Goal: Information Seeking & Learning: Learn about a topic

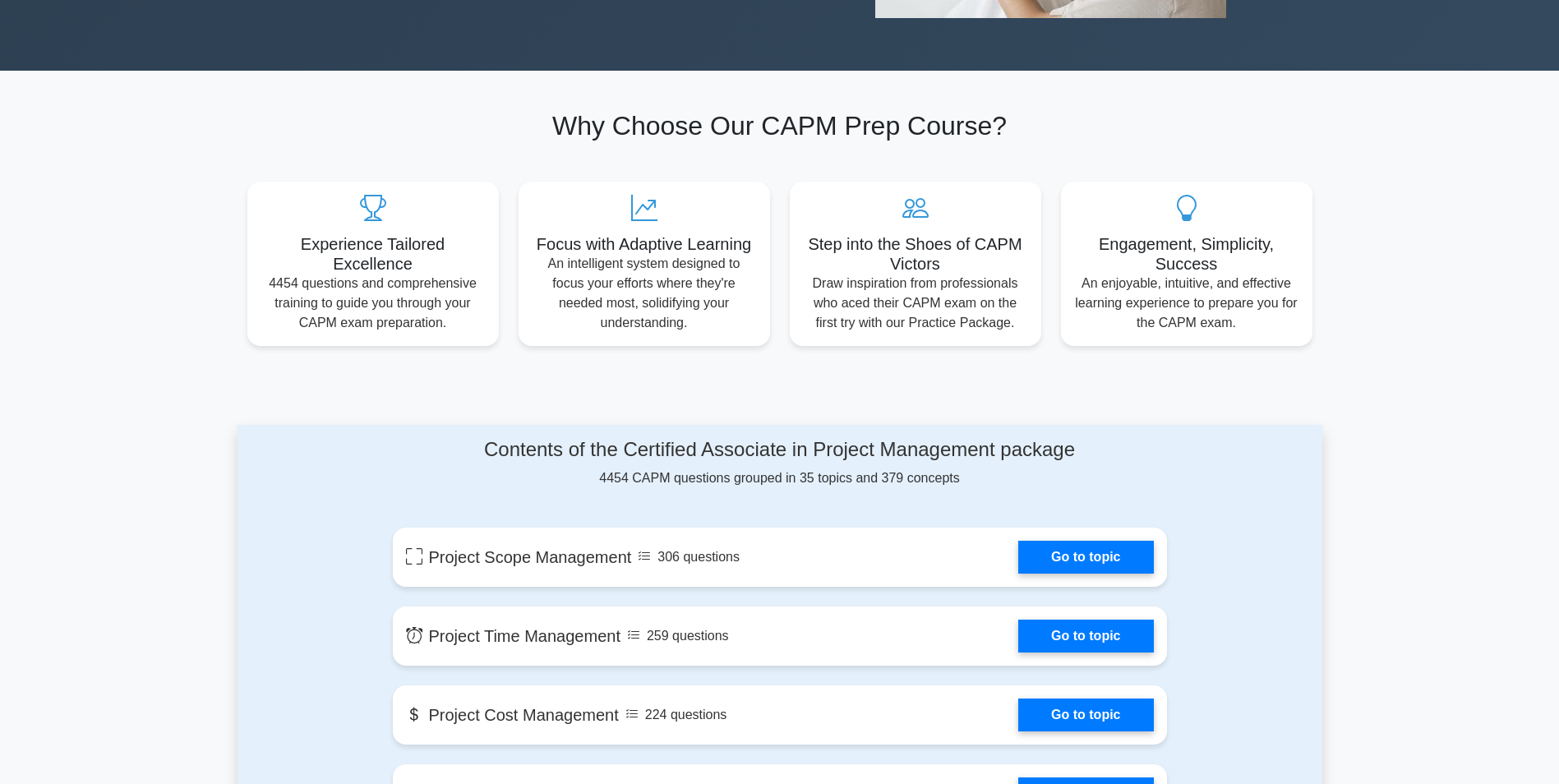
scroll to position [493, 0]
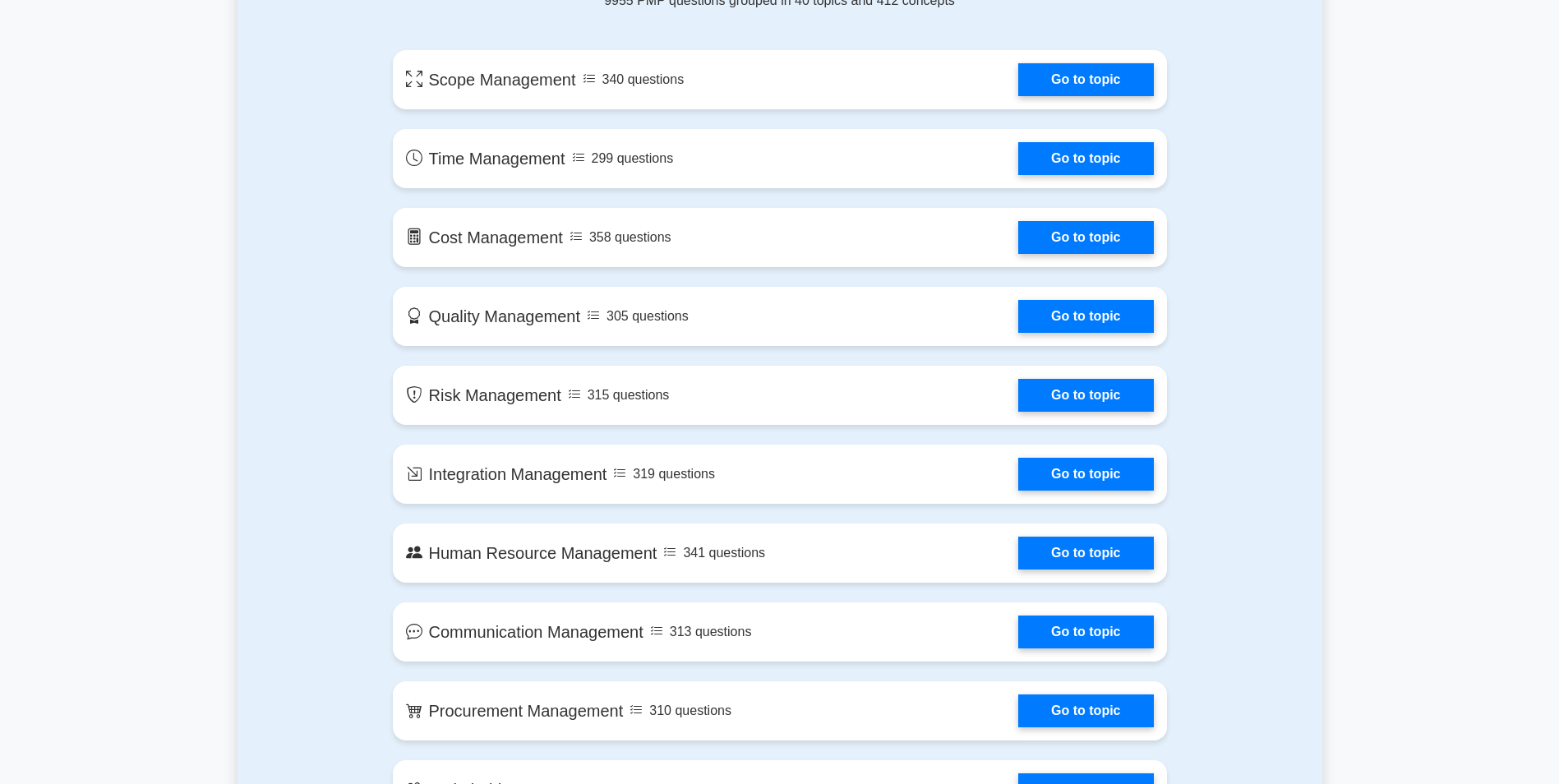
scroll to position [739, 0]
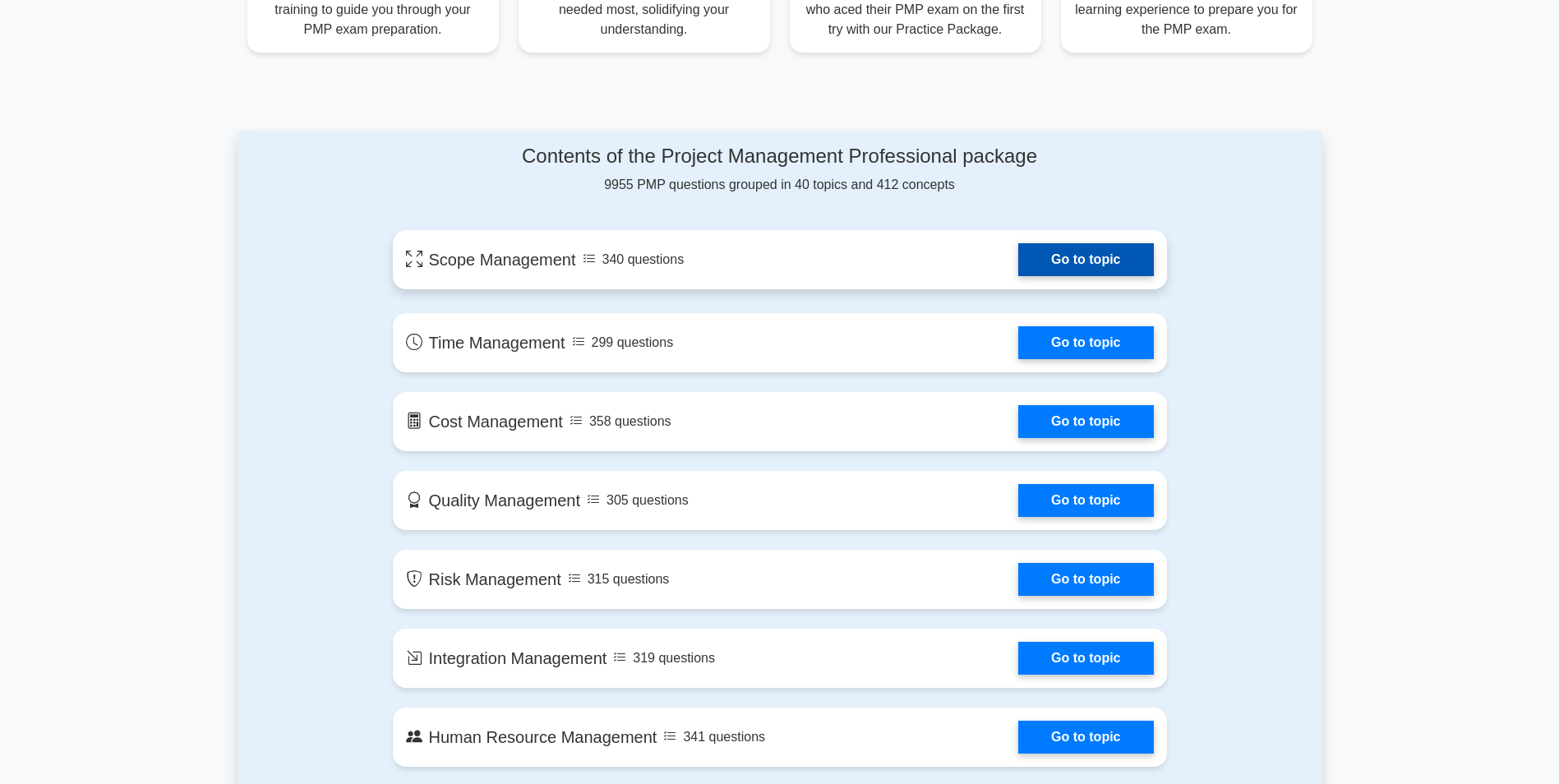
click at [1051, 257] on link "Go to topic" at bounding box center [1085, 259] width 135 height 33
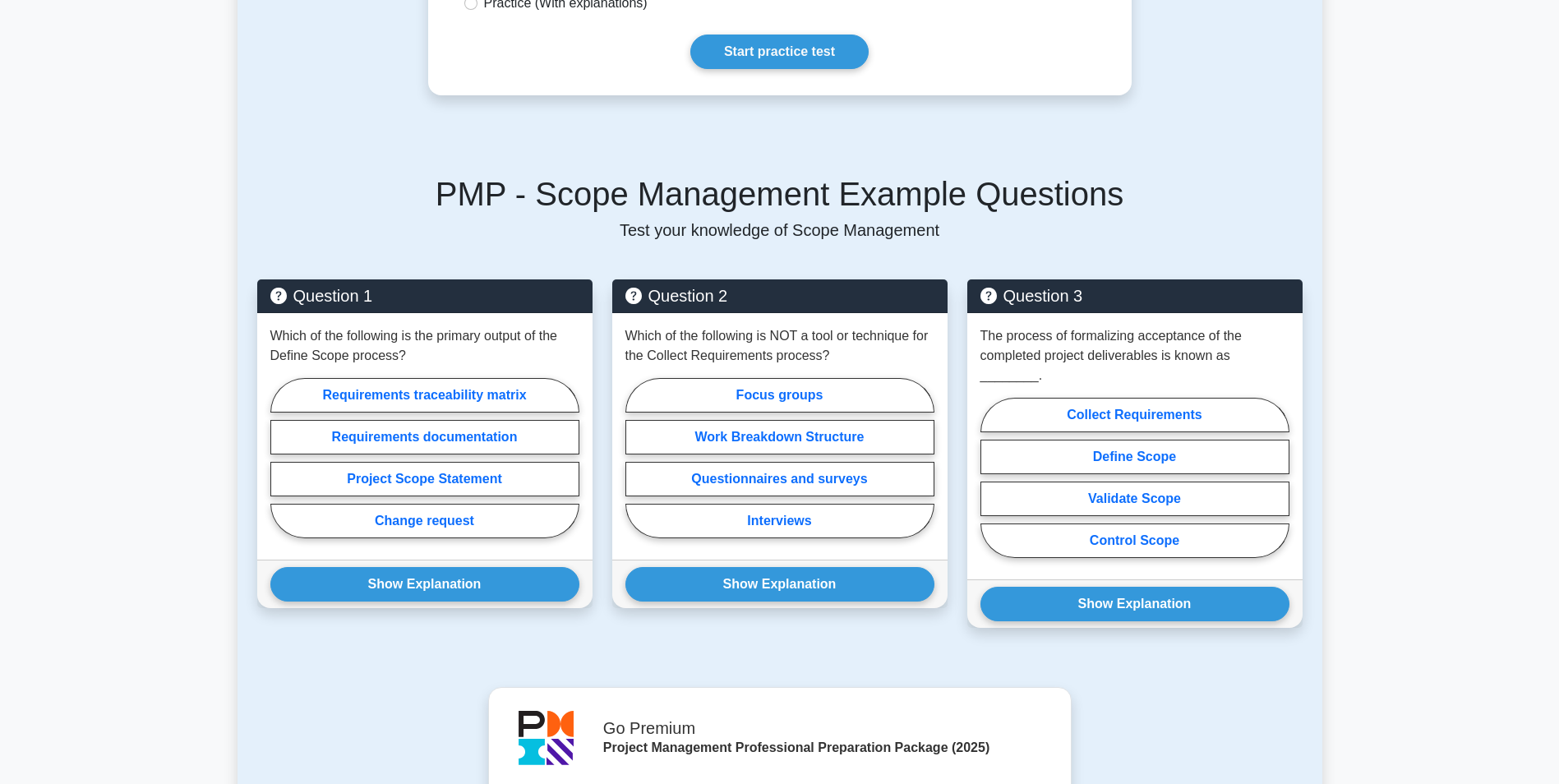
scroll to position [821, 0]
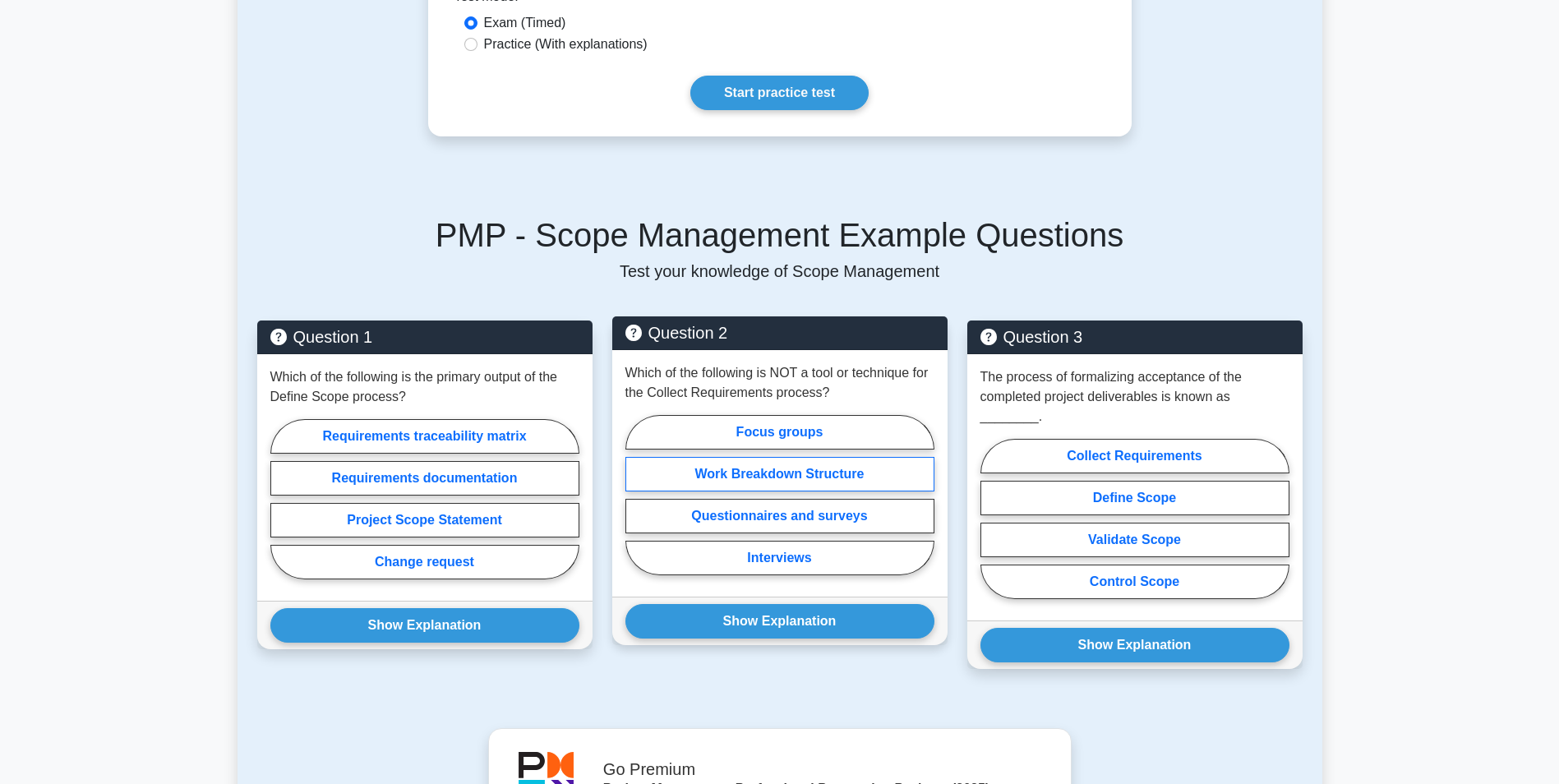
click at [761, 461] on label "Work Breakdown Structure" at bounding box center [780, 474] width 309 height 34
click at [636, 495] on input "Work Breakdown Structure" at bounding box center [630, 499] width 10 height 10
radio input "true"
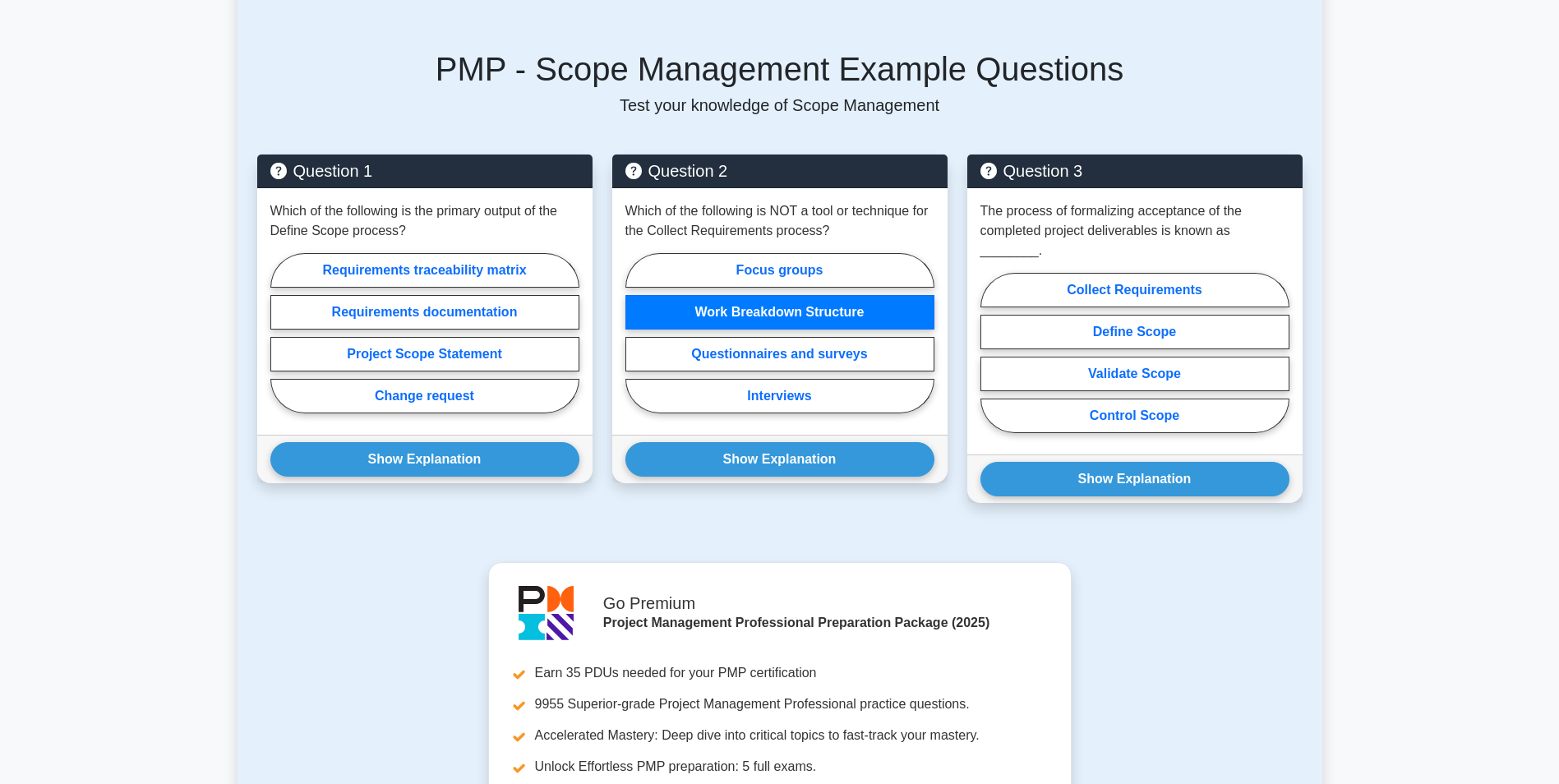
scroll to position [985, 0]
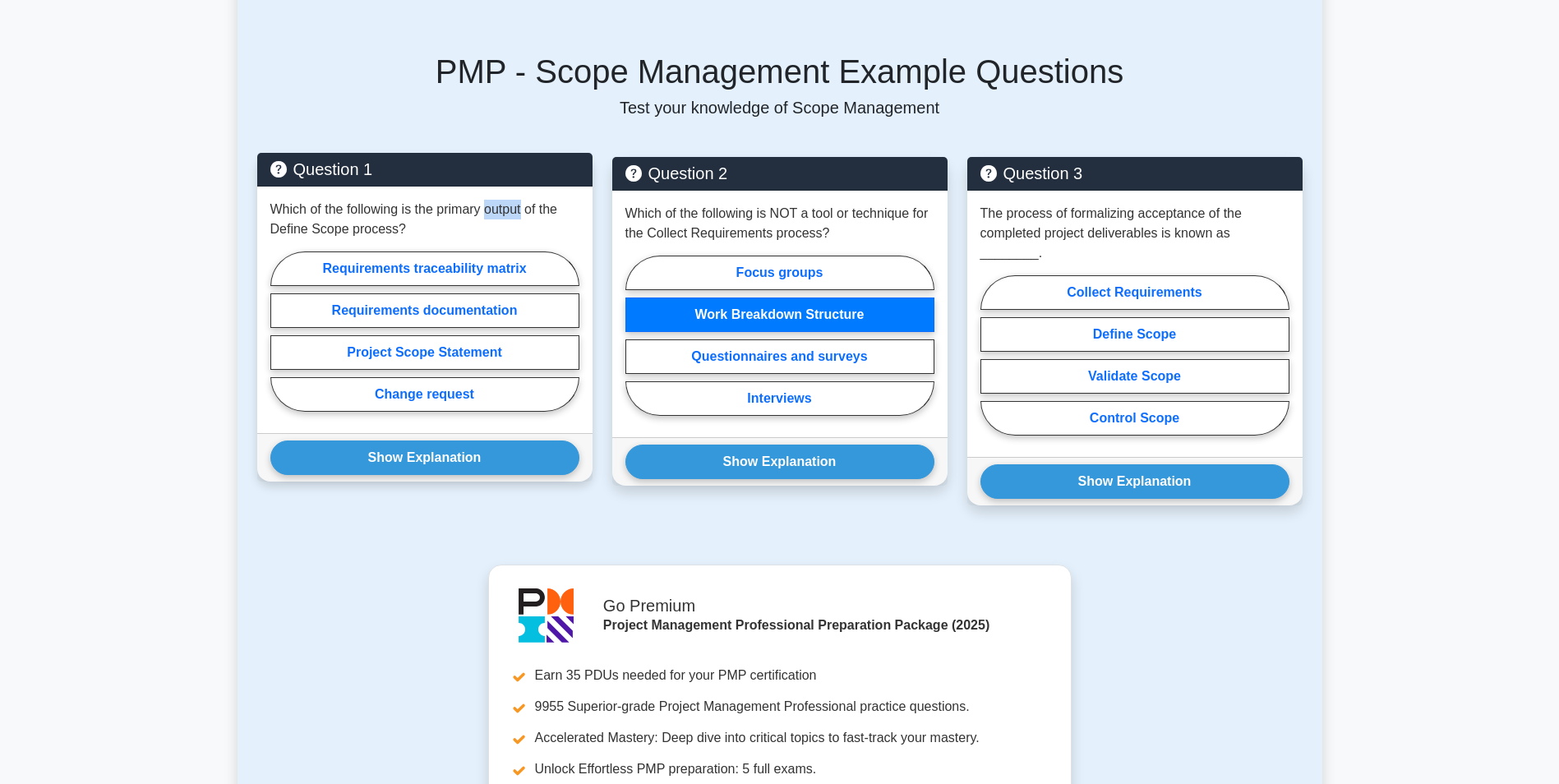
drag, startPoint x: 487, startPoint y: 189, endPoint x: 527, endPoint y: 189, distance: 40.0
click at [527, 199] on p "Which of the following is the primary output of the Define Scope process?" at bounding box center [424, 219] width 309 height 40
click at [431, 335] on label "Project Scope Statement" at bounding box center [424, 352] width 309 height 34
click at [281, 335] on input "Project Scope Statement" at bounding box center [275, 336] width 10 height 10
radio input "true"
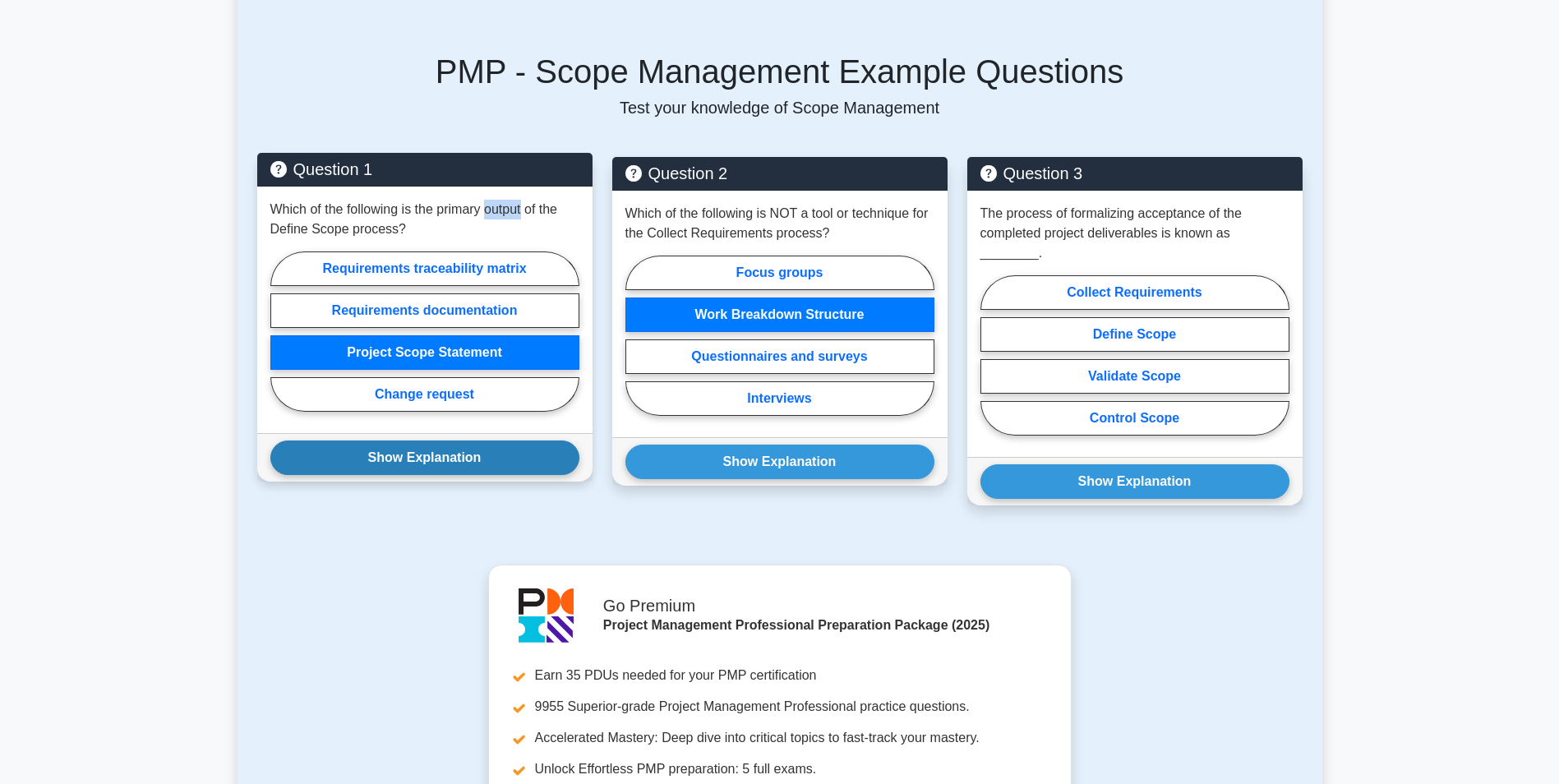
click at [400, 441] on button "Show Explanation" at bounding box center [424, 457] width 309 height 34
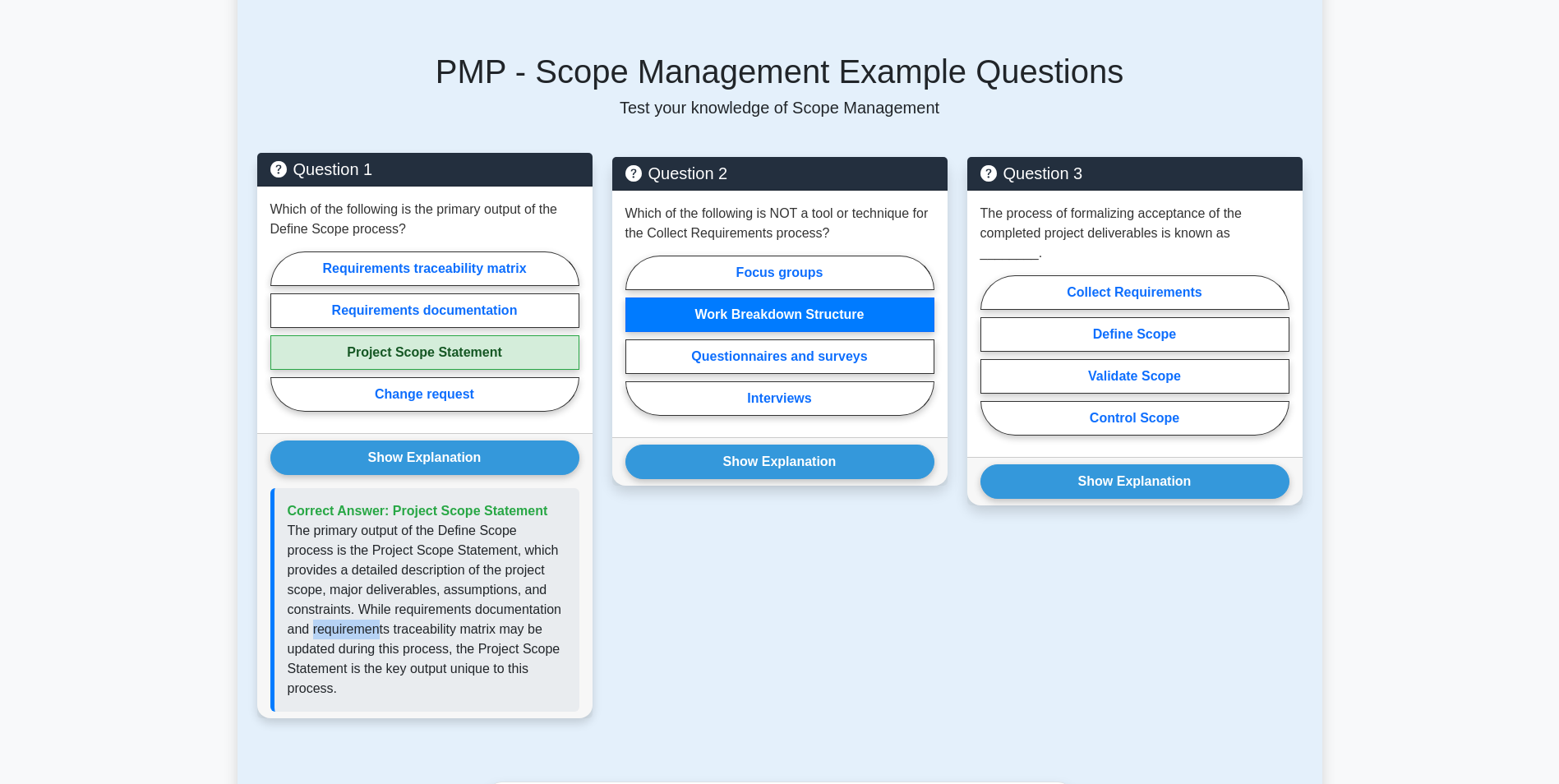
drag, startPoint x: 312, startPoint y: 607, endPoint x: 377, endPoint y: 607, distance: 65.0
click at [377, 607] on p "The primary output of the Define Scope process is the Project Scope Statement, …" at bounding box center [426, 609] width 278 height 177
drag, startPoint x: 377, startPoint y: 607, endPoint x: 428, endPoint y: 617, distance: 52.0
click at [428, 617] on p "The primary output of the Define Scope process is the Project Scope Statement, …" at bounding box center [426, 609] width 278 height 177
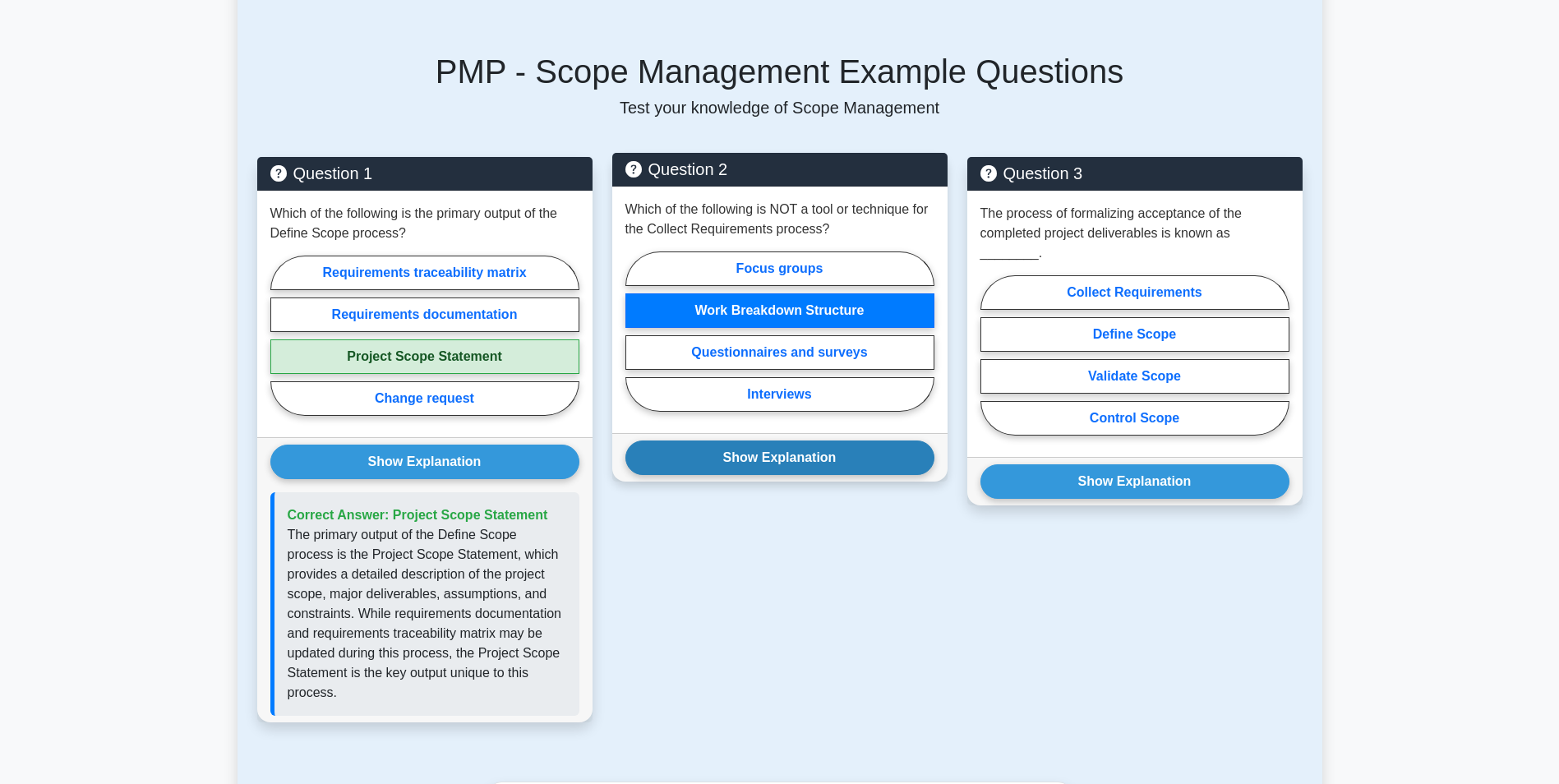
click at [789, 440] on button "Show Explanation" at bounding box center [780, 457] width 309 height 34
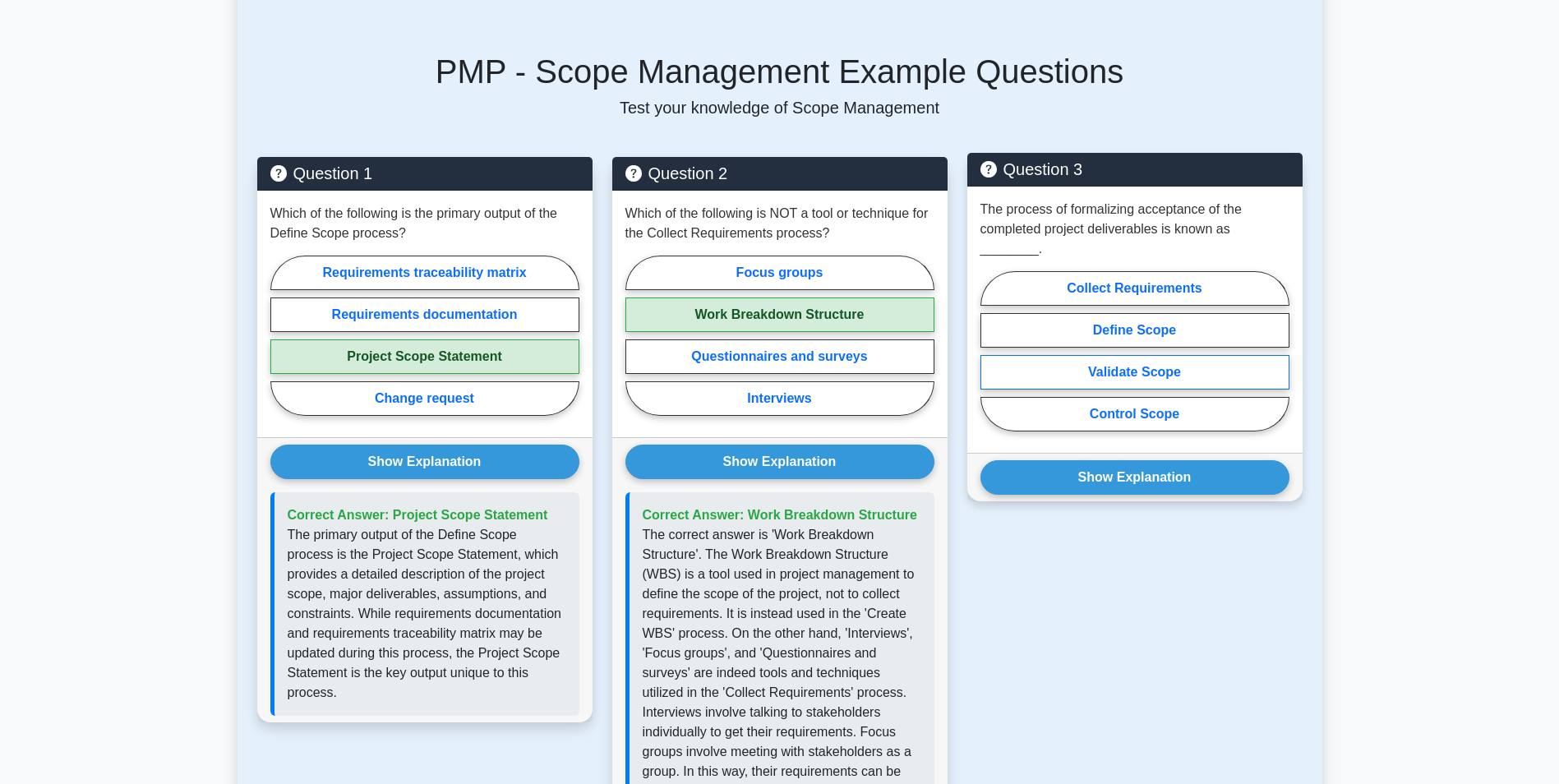
click at [1118, 355] on label "Validate Scope" at bounding box center [1134, 372] width 309 height 34
click at [991, 351] on input "Validate Scope" at bounding box center [985, 356] width 10 height 10
radio input "true"
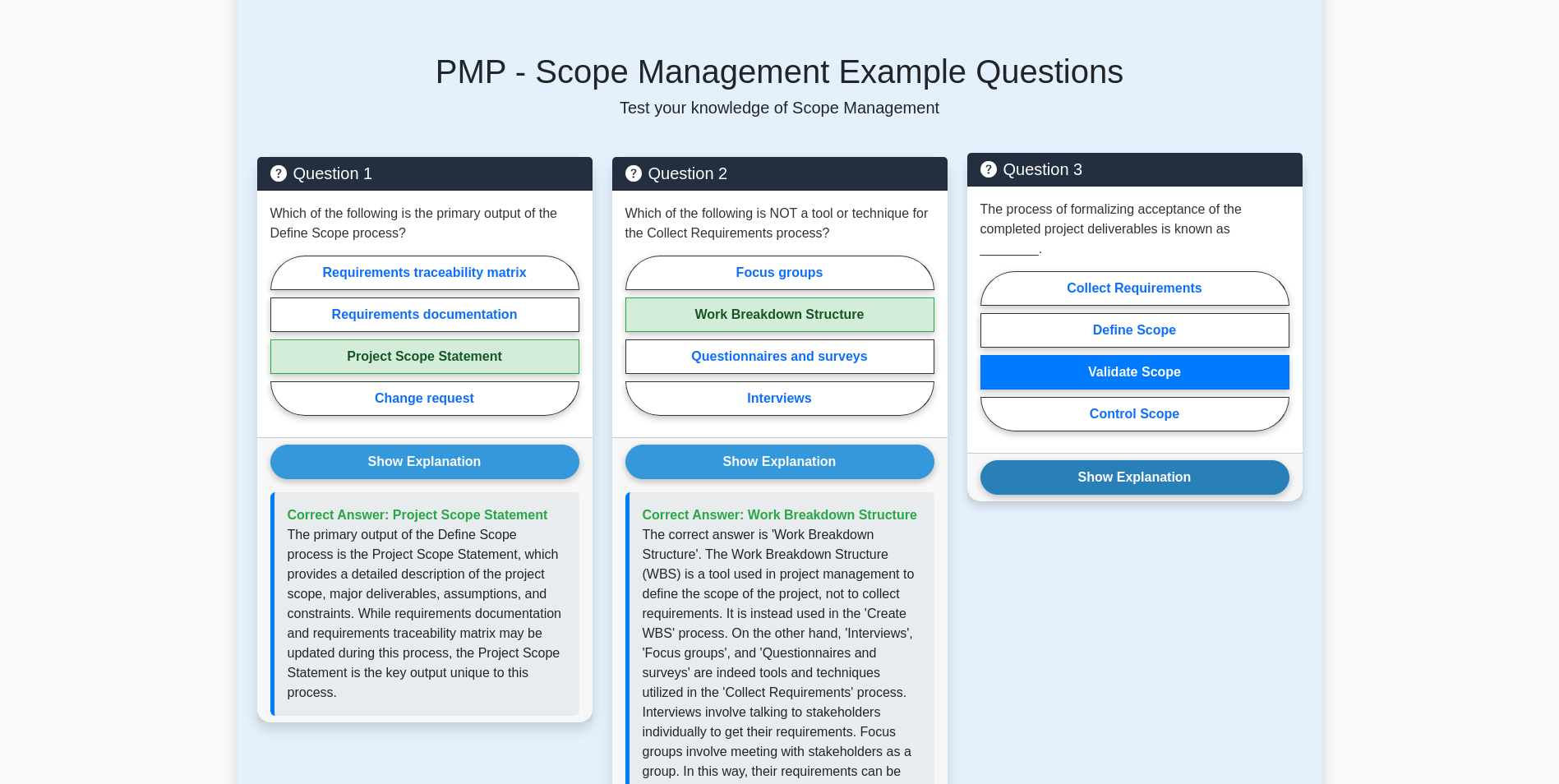
click at [1119, 460] on button "Show Explanation" at bounding box center [1134, 477] width 309 height 34
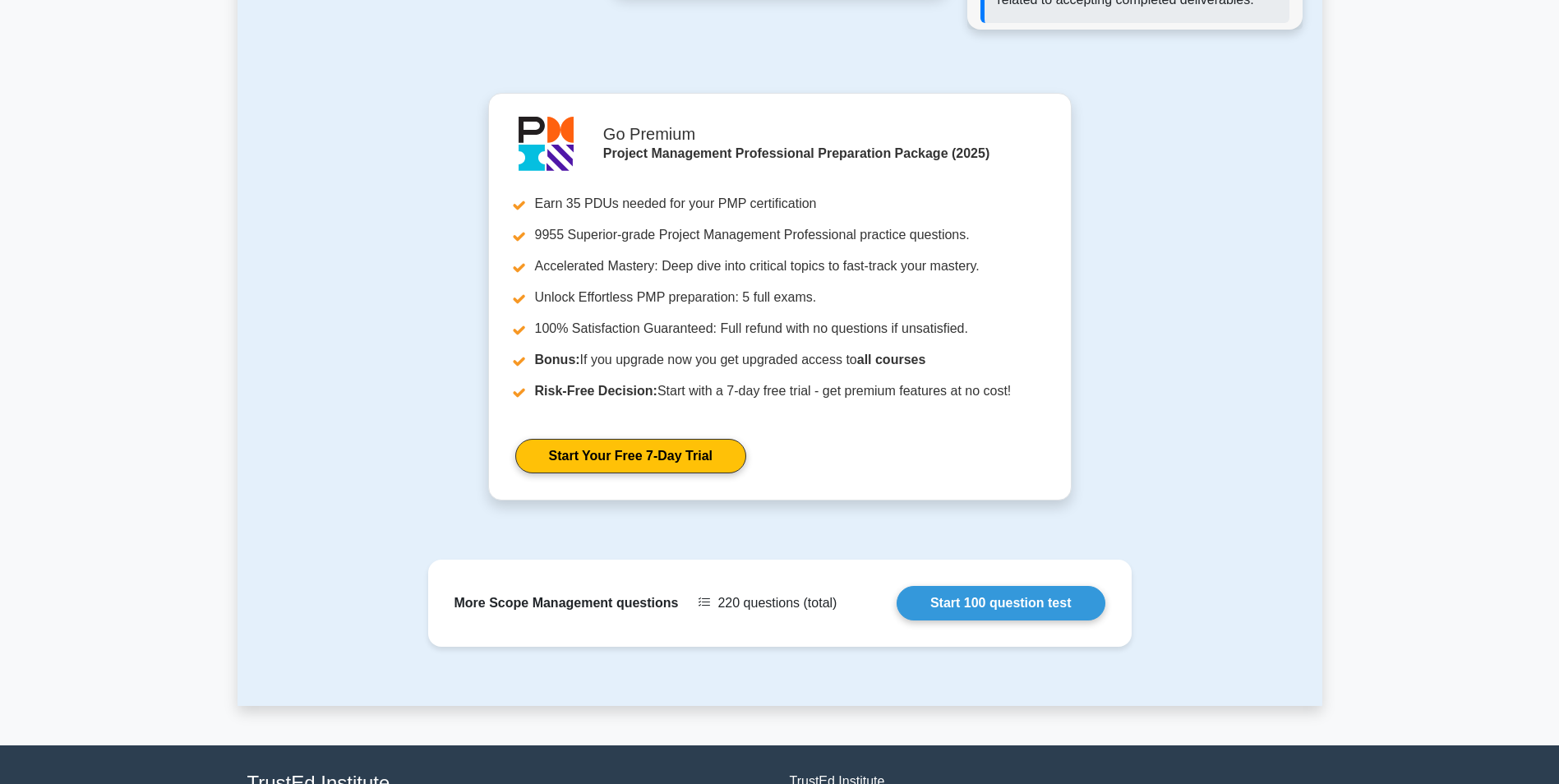
scroll to position [2033, 0]
